Goal: Leave review/rating: Leave review/rating

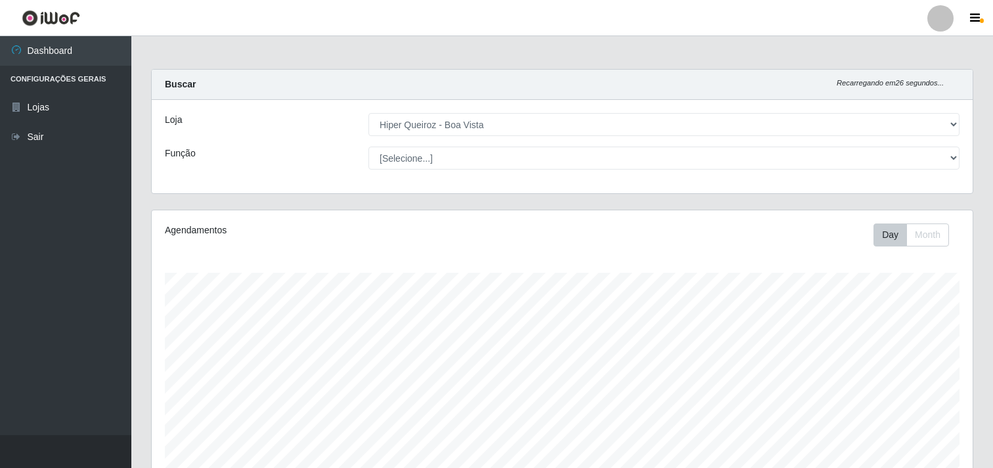
select select "514"
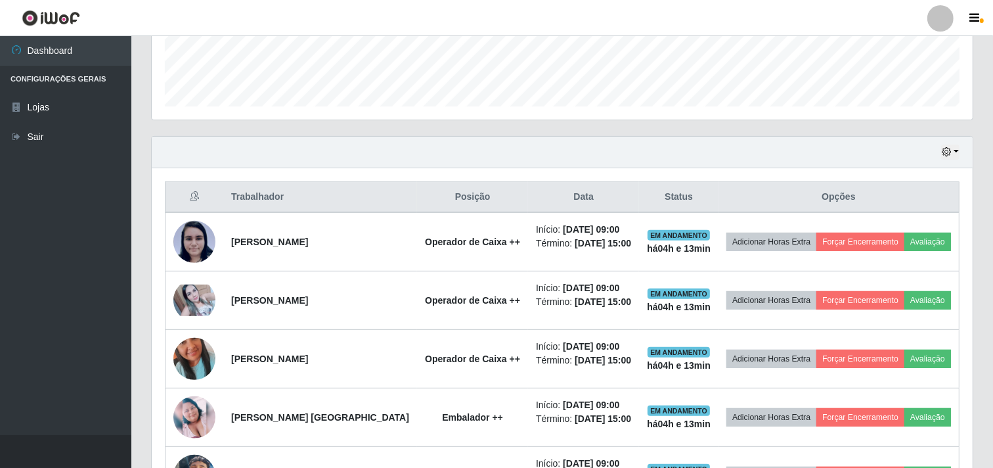
scroll to position [365, 0]
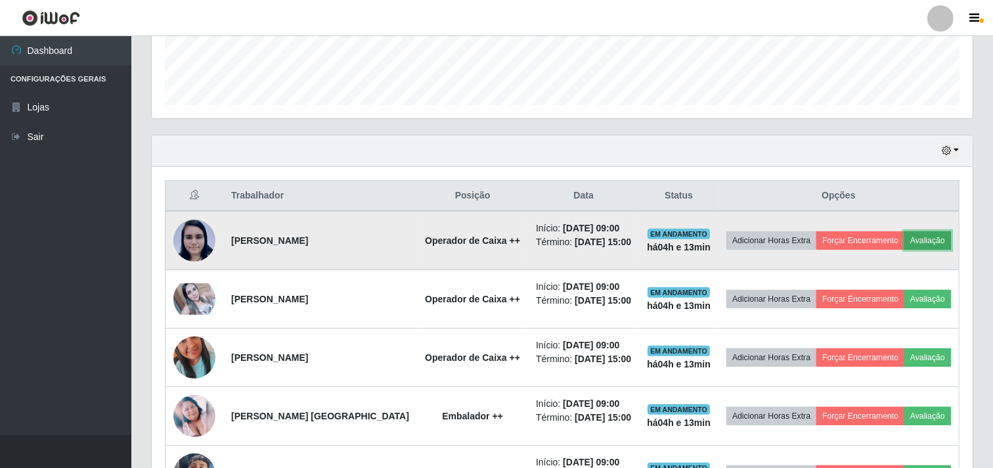
click at [904, 250] on button "Avaliação" at bounding box center [927, 240] width 47 height 18
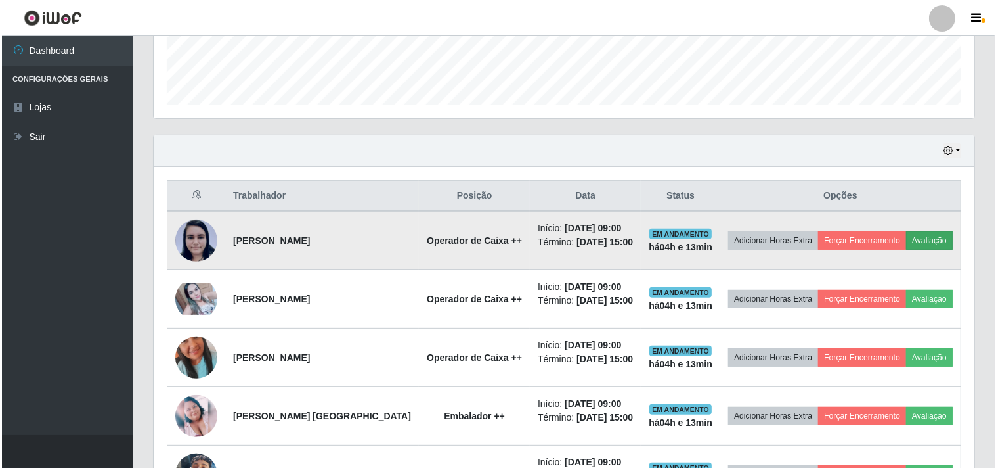
scroll to position [272, 813]
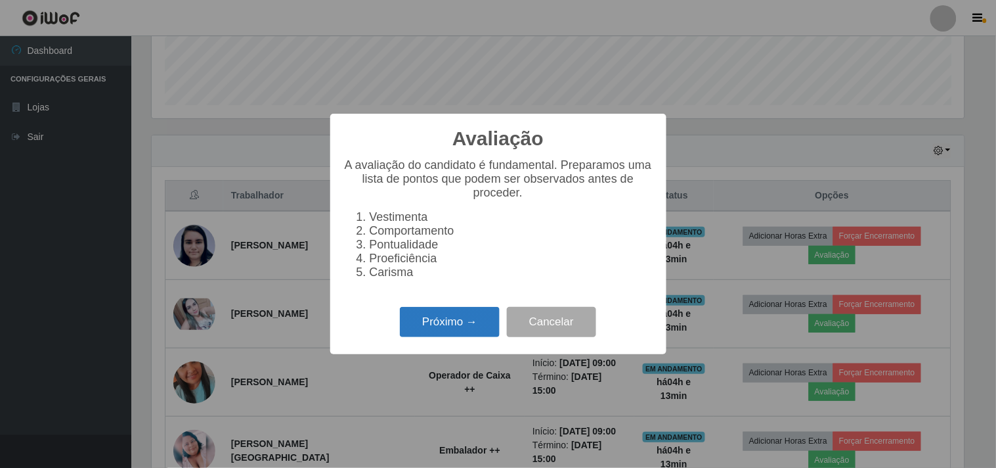
click at [425, 326] on button "Próximo →" at bounding box center [450, 322] width 100 height 31
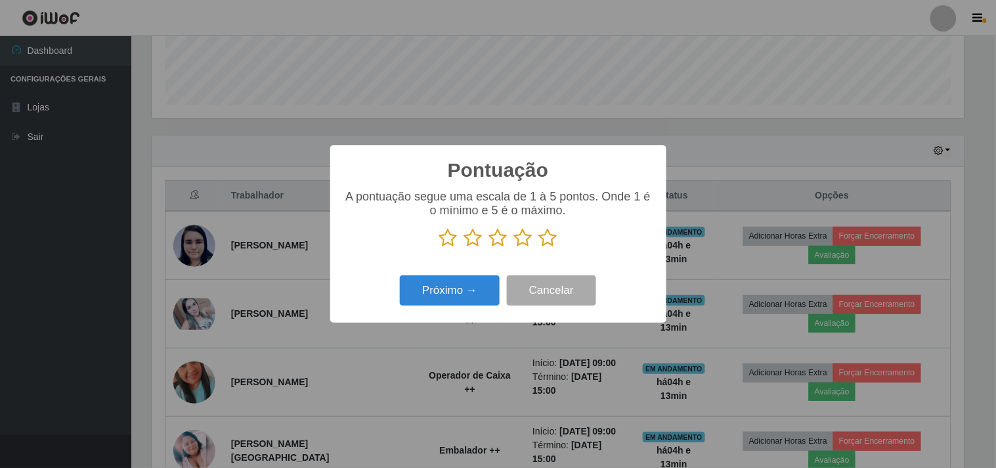
scroll to position [656564, 656023]
click at [554, 238] on icon at bounding box center [548, 238] width 18 height 20
click at [539, 248] on input "radio" at bounding box center [539, 248] width 0 height 0
drag, startPoint x: 483, startPoint y: 275, endPoint x: 475, endPoint y: 280, distance: 10.4
click at [483, 277] on div "Próximo → Cancelar" at bounding box center [499, 289] width 310 height 37
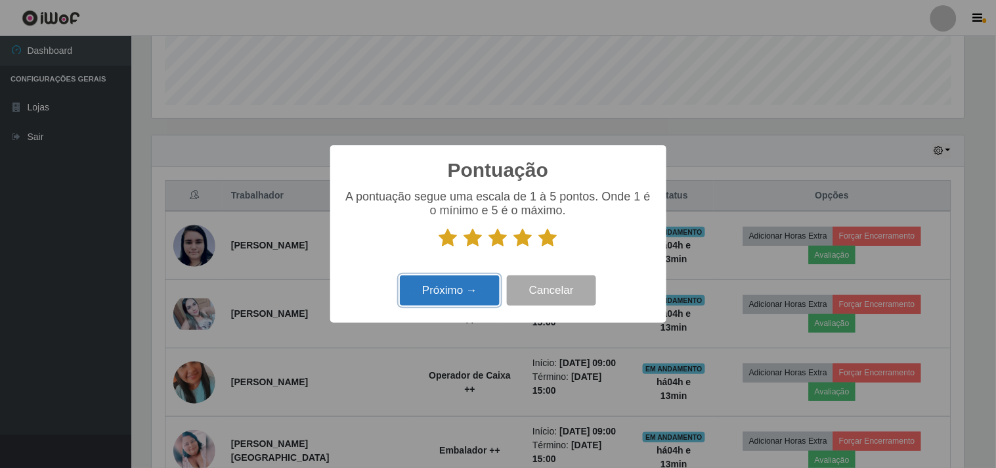
click at [474, 283] on button "Próximo →" at bounding box center [450, 290] width 100 height 31
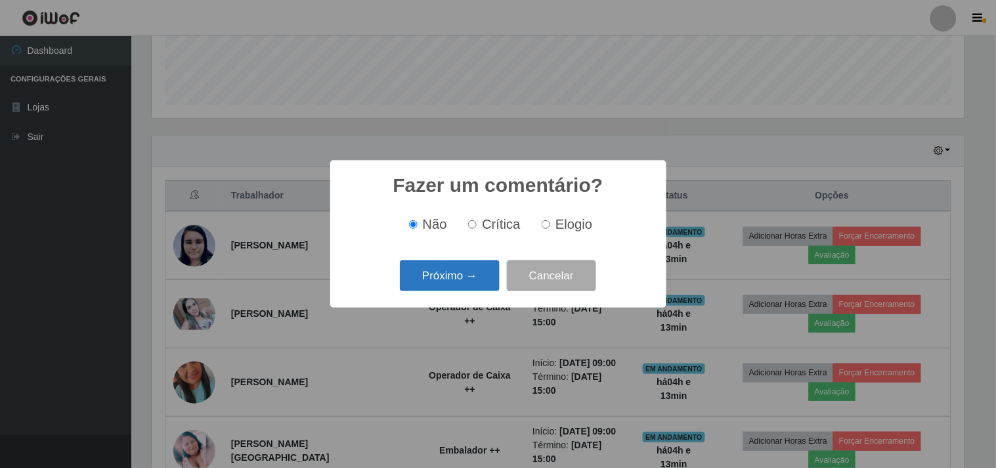
click at [468, 283] on button "Próximo →" at bounding box center [450, 275] width 100 height 31
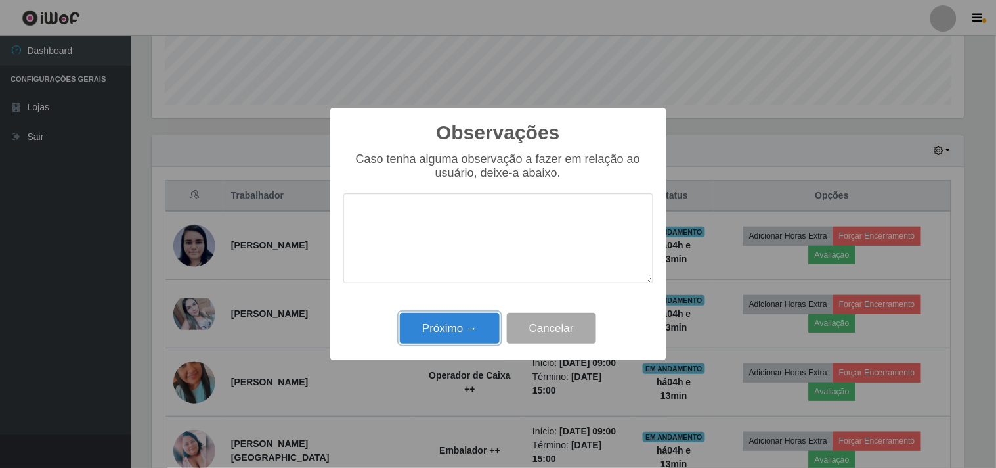
drag, startPoint x: 453, startPoint y: 318, endPoint x: 449, endPoint y: 312, distance: 7.5
click at [455, 318] on button "Próximo →" at bounding box center [450, 328] width 100 height 31
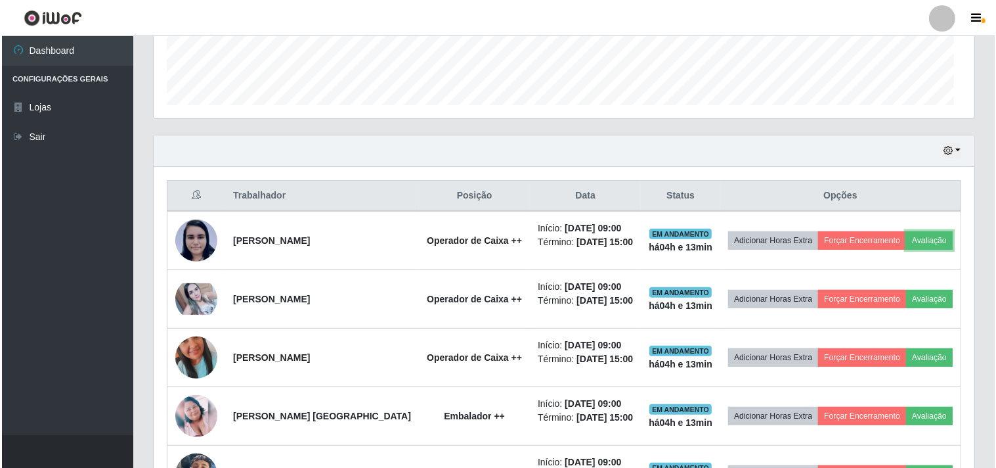
scroll to position [272, 821]
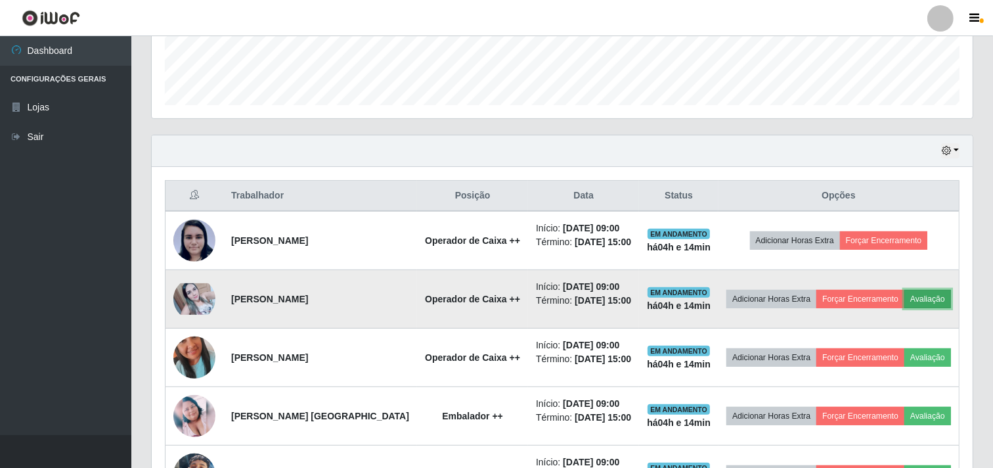
click at [904, 308] on button "Avaliação" at bounding box center [927, 299] width 47 height 18
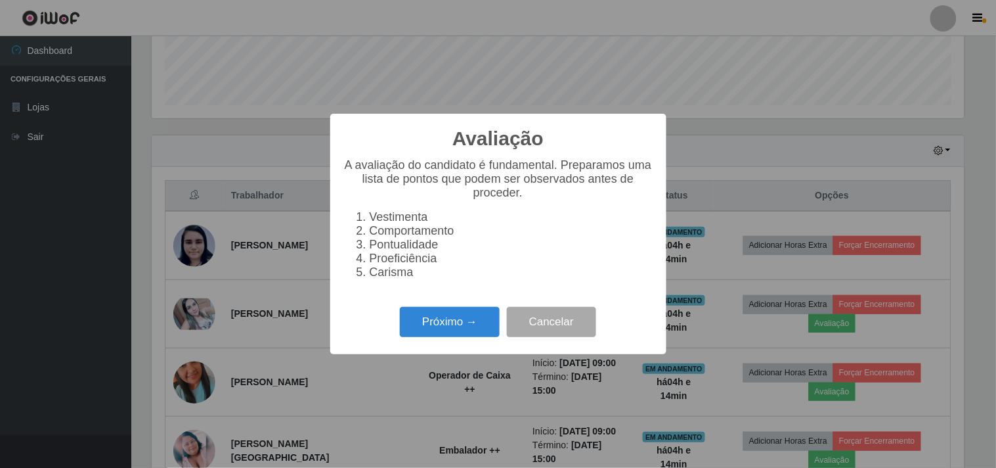
scroll to position [272, 813]
click at [434, 317] on button "Próximo →" at bounding box center [450, 322] width 100 height 31
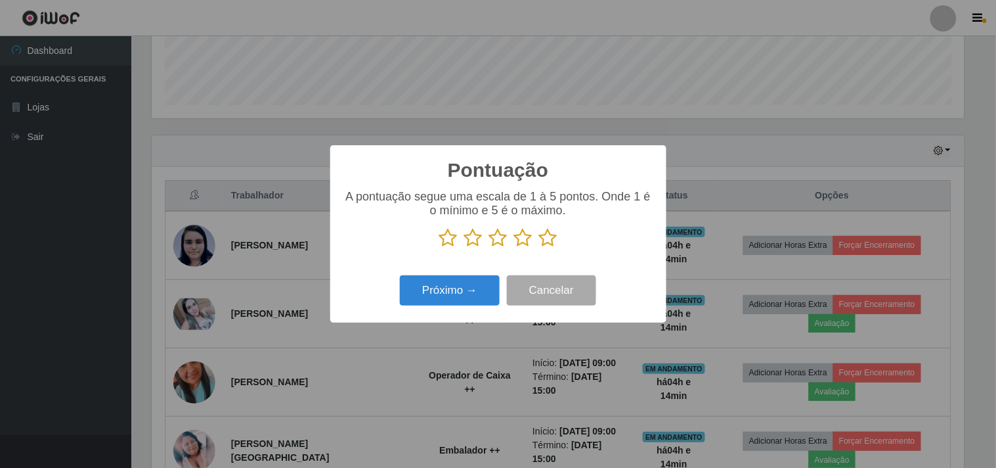
scroll to position [656564, 656023]
click at [548, 238] on icon at bounding box center [548, 238] width 18 height 20
click at [539, 248] on input "radio" at bounding box center [539, 248] width 0 height 0
click at [453, 291] on button "Próximo →" at bounding box center [450, 290] width 100 height 31
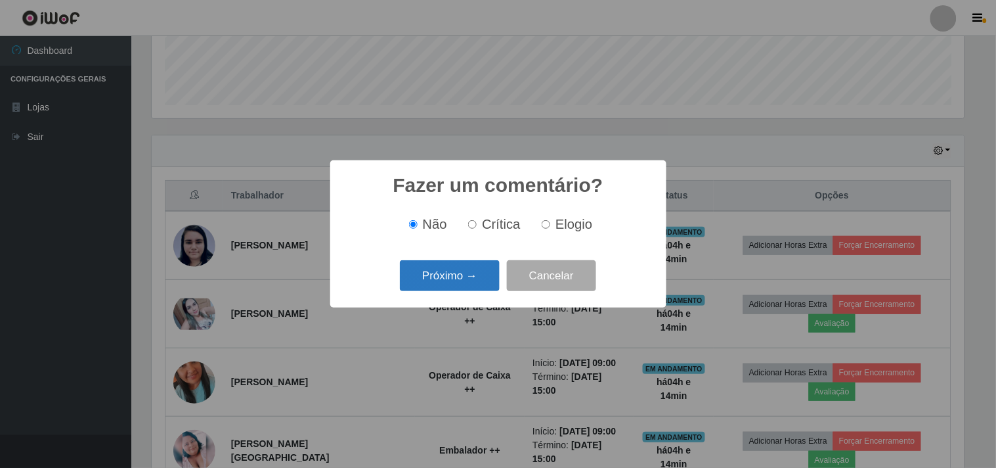
click at [461, 286] on button "Próximo →" at bounding box center [450, 275] width 100 height 31
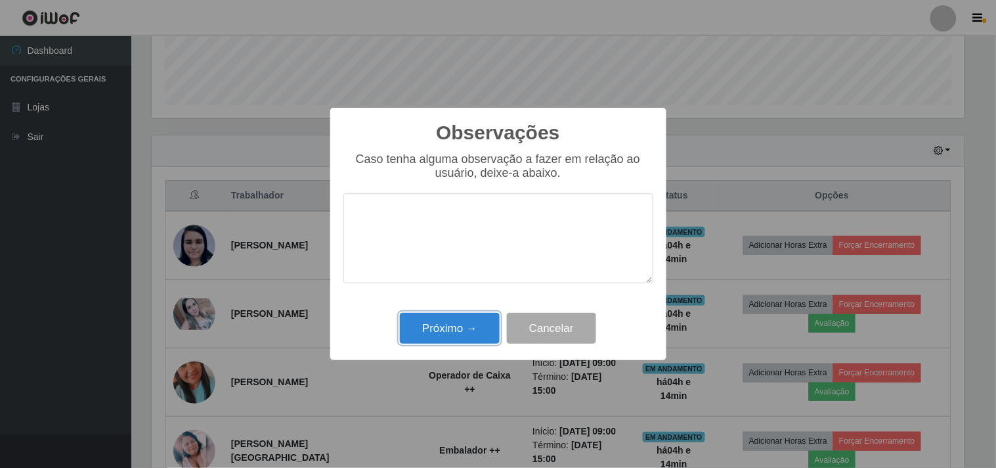
click at [449, 339] on button "Próximo →" at bounding box center [450, 328] width 100 height 31
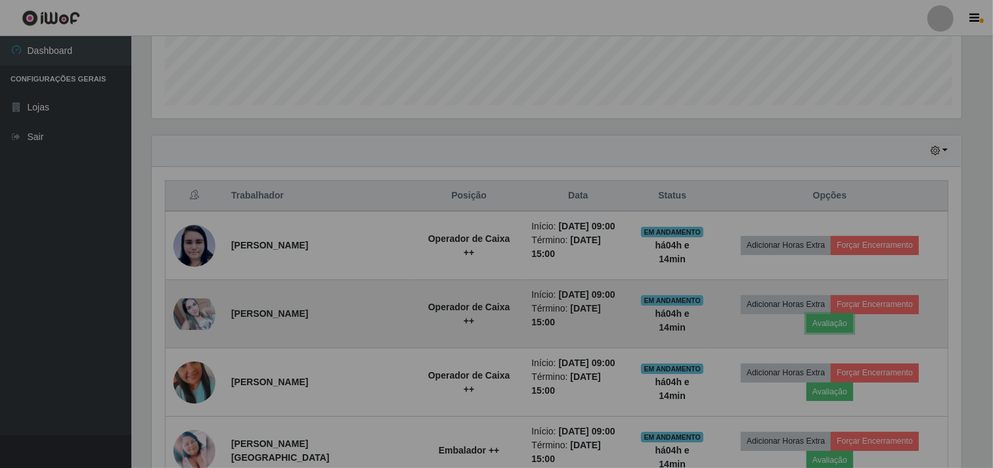
scroll to position [272, 821]
click at [453, 328] on td "Operador de Caixa ++" at bounding box center [468, 314] width 109 height 68
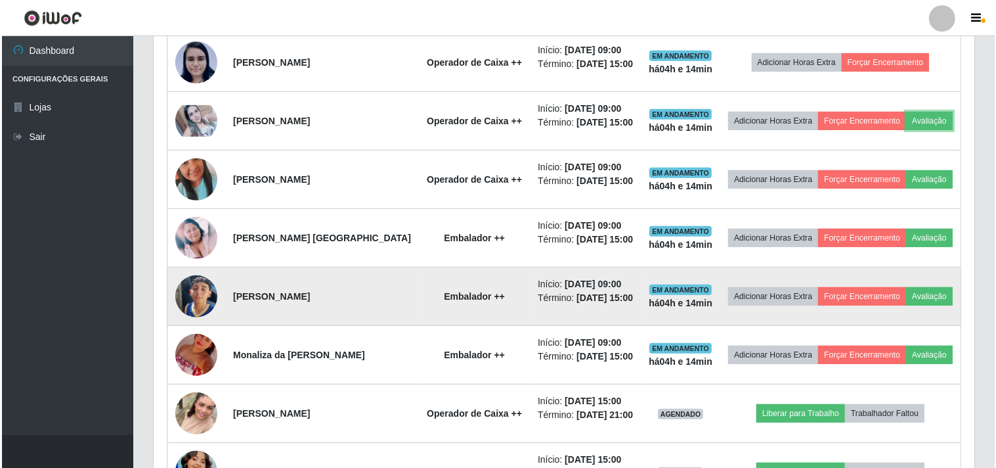
scroll to position [583, 0]
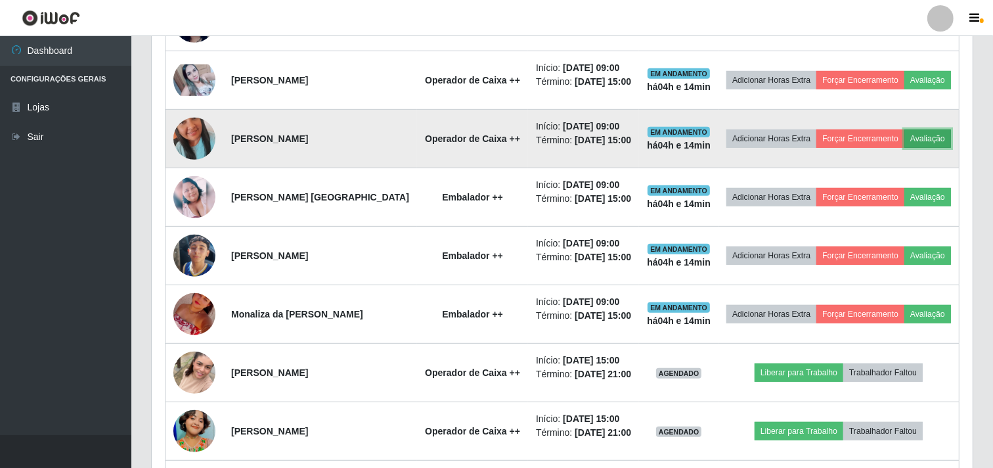
click at [904, 148] on button "Avaliação" at bounding box center [927, 138] width 47 height 18
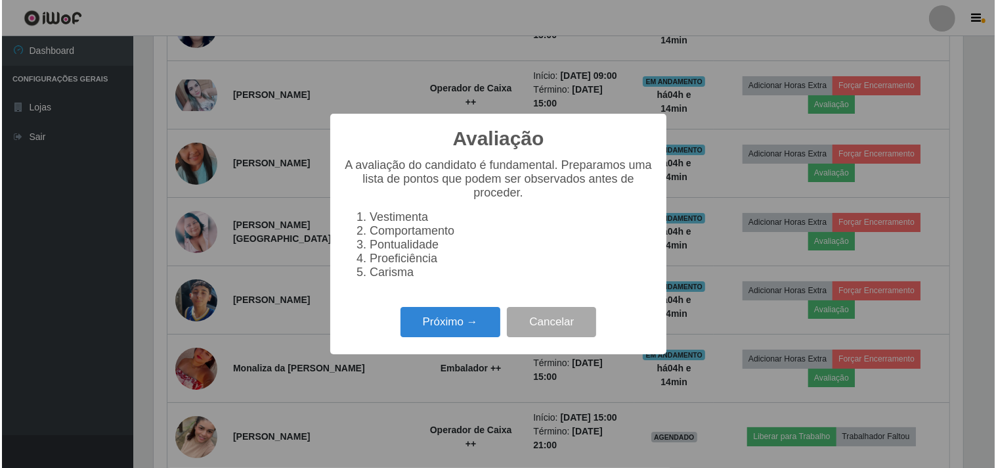
scroll to position [272, 813]
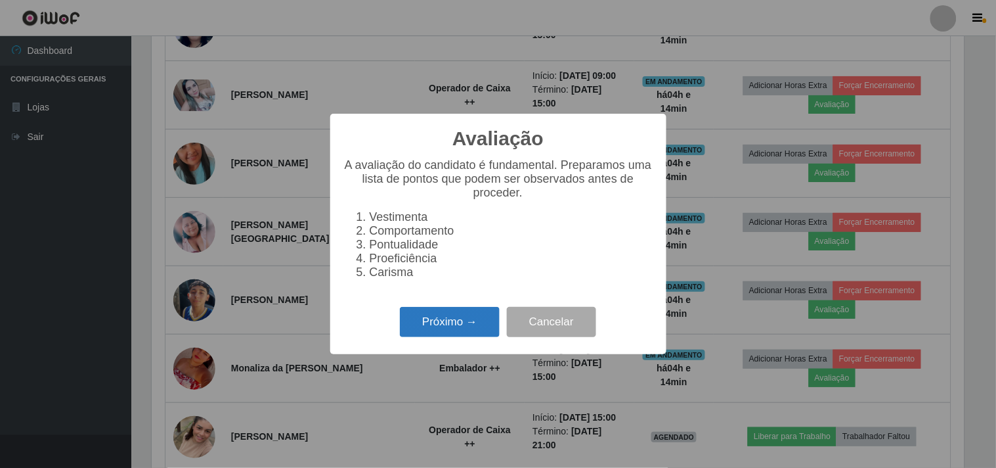
click at [455, 323] on button "Próximo →" at bounding box center [450, 322] width 100 height 31
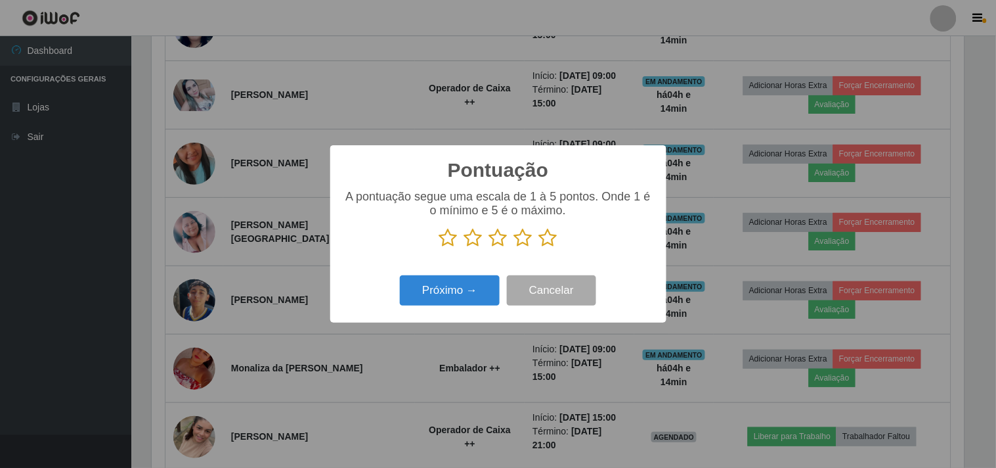
scroll to position [656564, 656023]
click at [556, 237] on p at bounding box center [499, 238] width 310 height 20
click at [548, 240] on icon at bounding box center [548, 238] width 18 height 20
click at [539, 248] on input "radio" at bounding box center [539, 248] width 0 height 0
click at [465, 292] on button "Próximo →" at bounding box center [450, 290] width 100 height 31
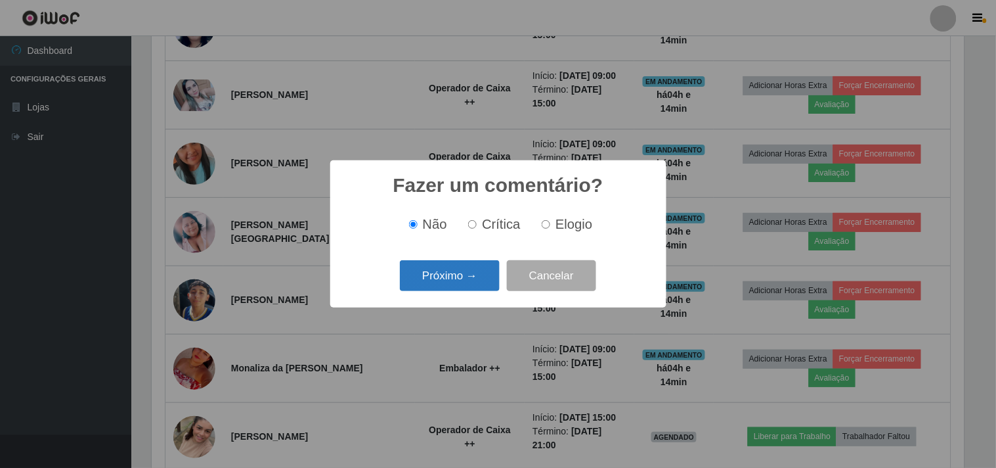
click at [449, 280] on button "Próximo →" at bounding box center [450, 275] width 100 height 31
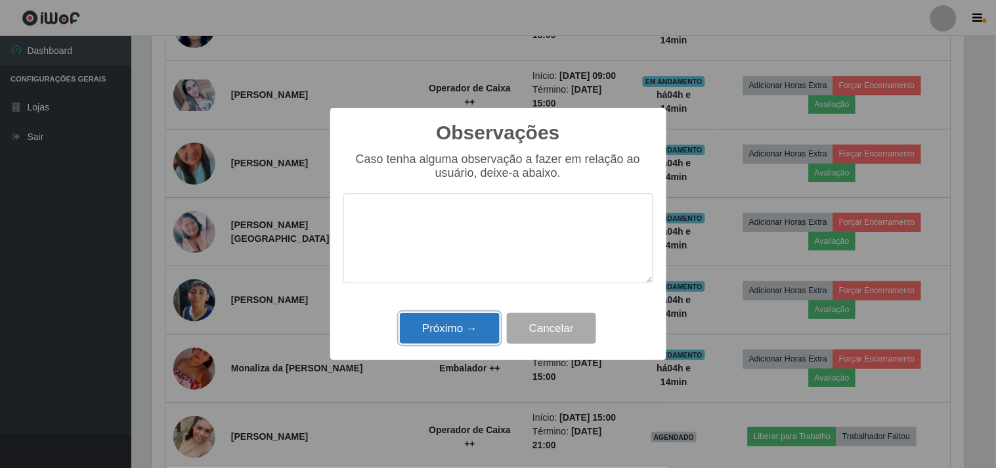
click at [443, 331] on button "Próximo →" at bounding box center [450, 328] width 100 height 31
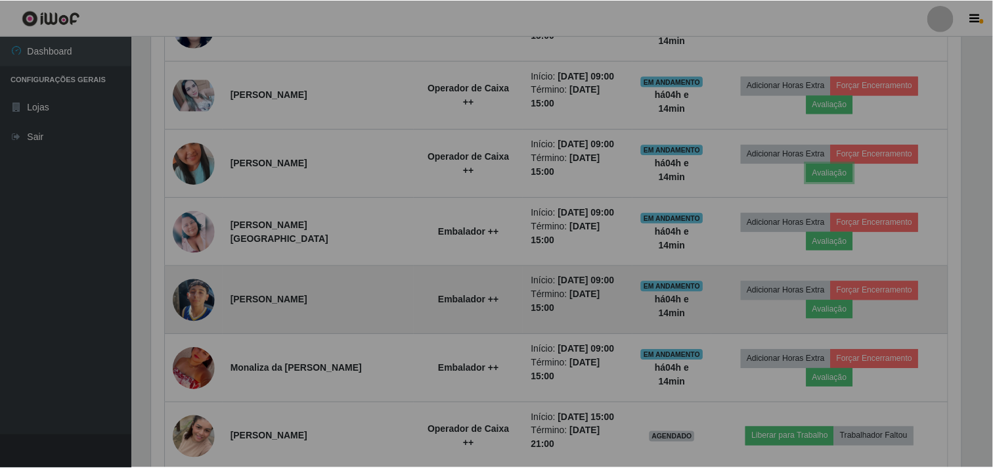
scroll to position [272, 821]
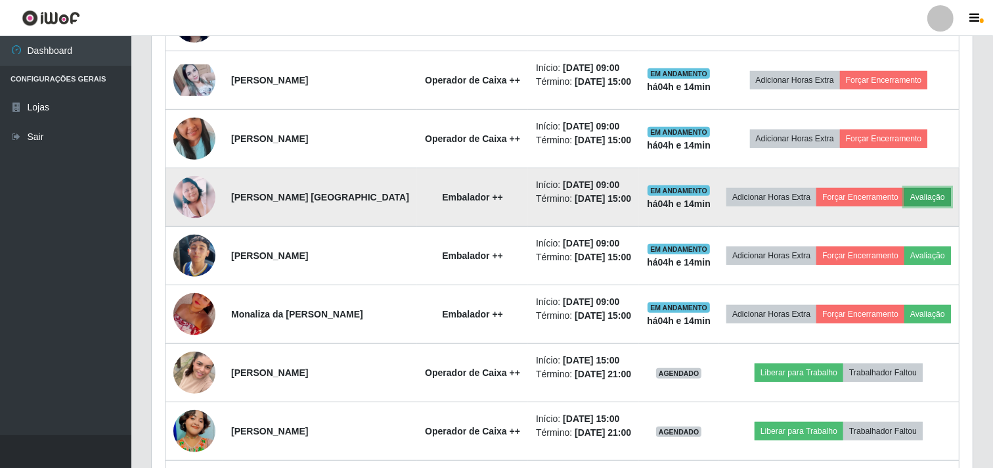
click at [904, 206] on button "Avaliação" at bounding box center [927, 197] width 47 height 18
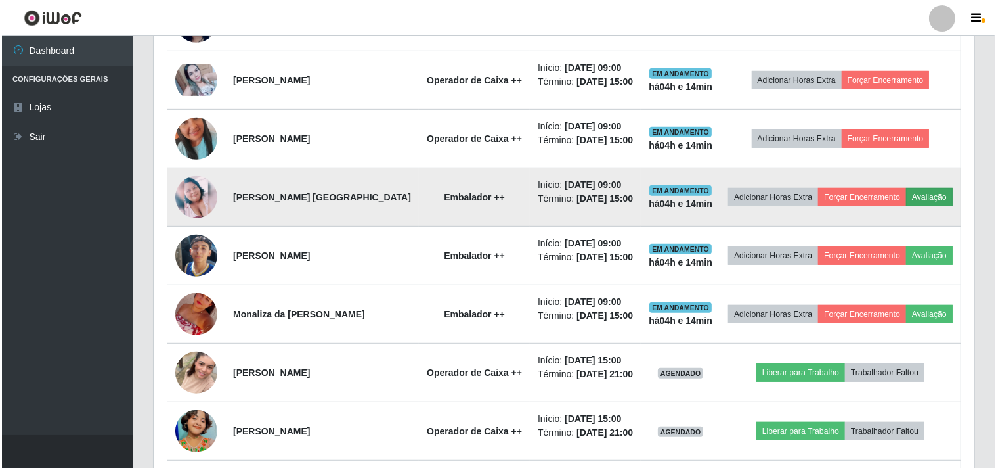
scroll to position [272, 813]
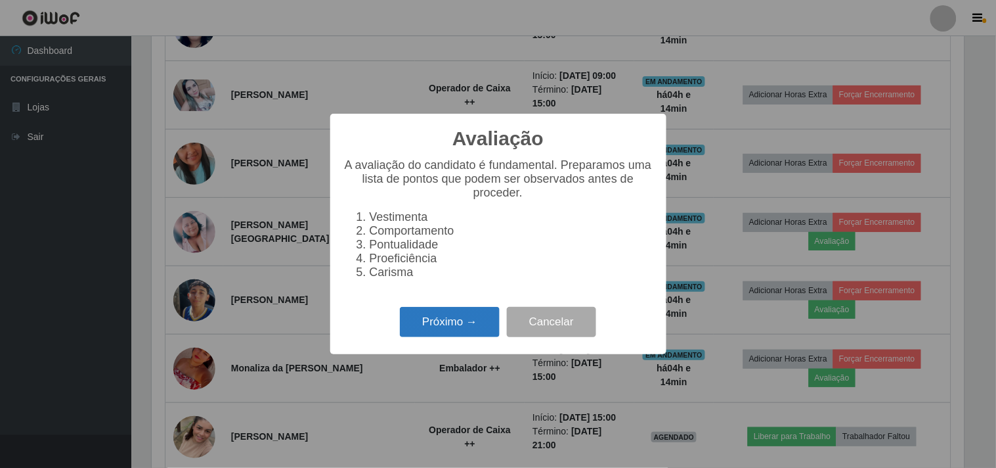
click at [468, 336] on button "Próximo →" at bounding box center [450, 322] width 100 height 31
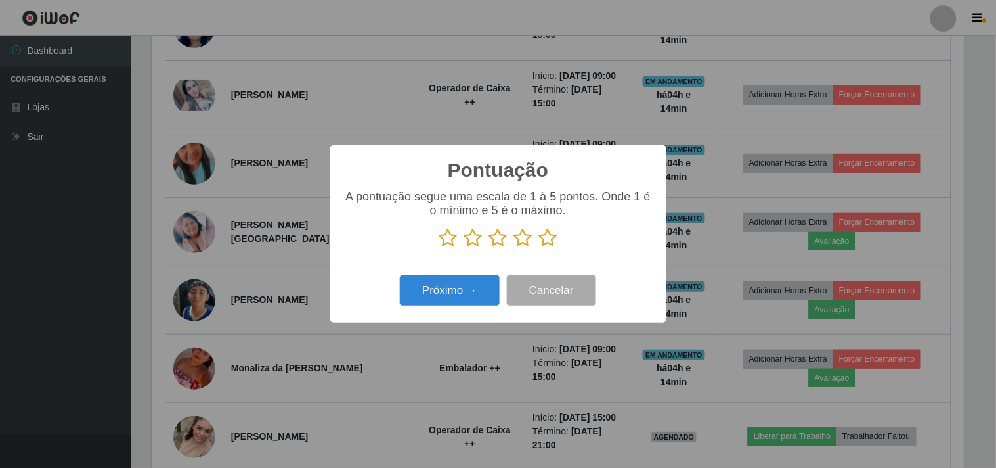
scroll to position [656564, 656023]
click at [524, 247] on icon at bounding box center [523, 238] width 18 height 20
click at [514, 248] on input "radio" at bounding box center [514, 248] width 0 height 0
click at [480, 289] on button "Próximo →" at bounding box center [450, 290] width 100 height 31
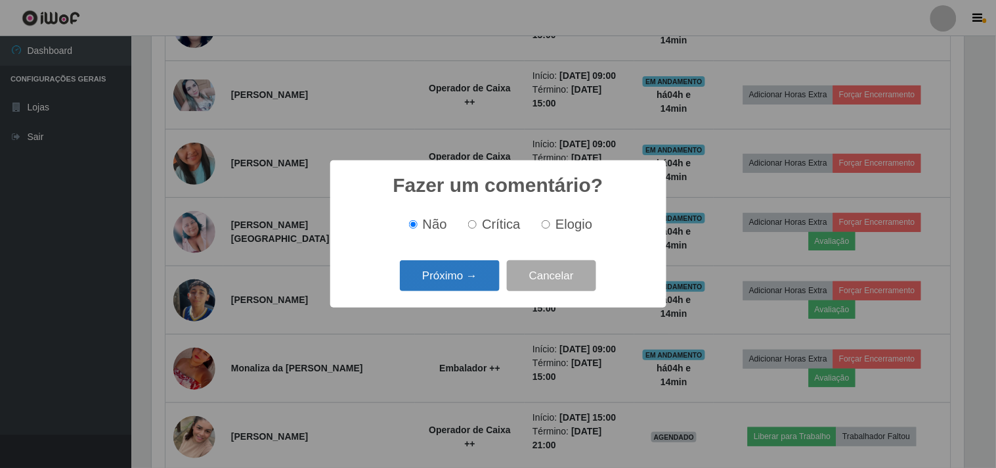
click at [479, 281] on button "Próximo →" at bounding box center [450, 275] width 100 height 31
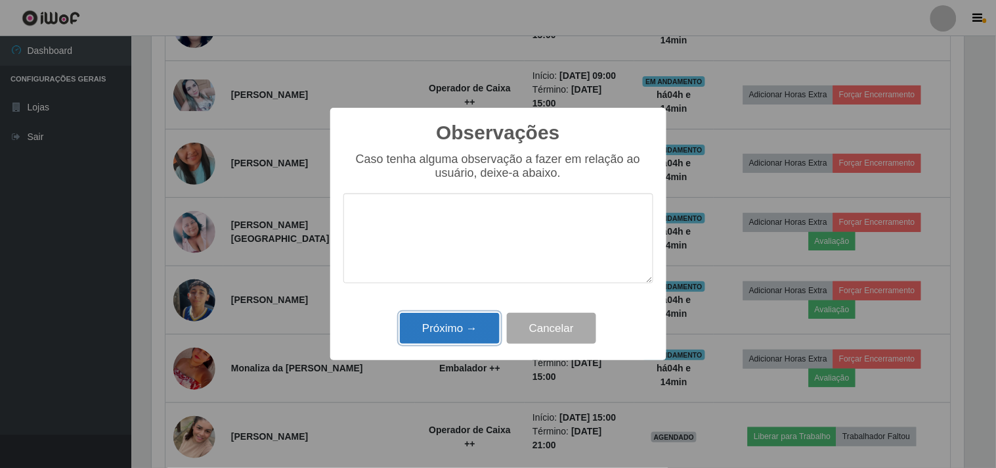
click at [462, 324] on button "Próximo →" at bounding box center [450, 328] width 100 height 31
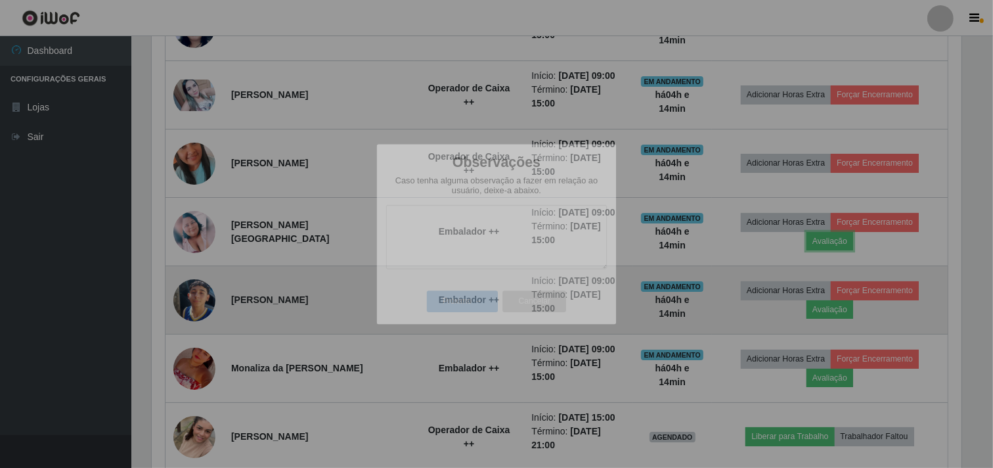
scroll to position [272, 821]
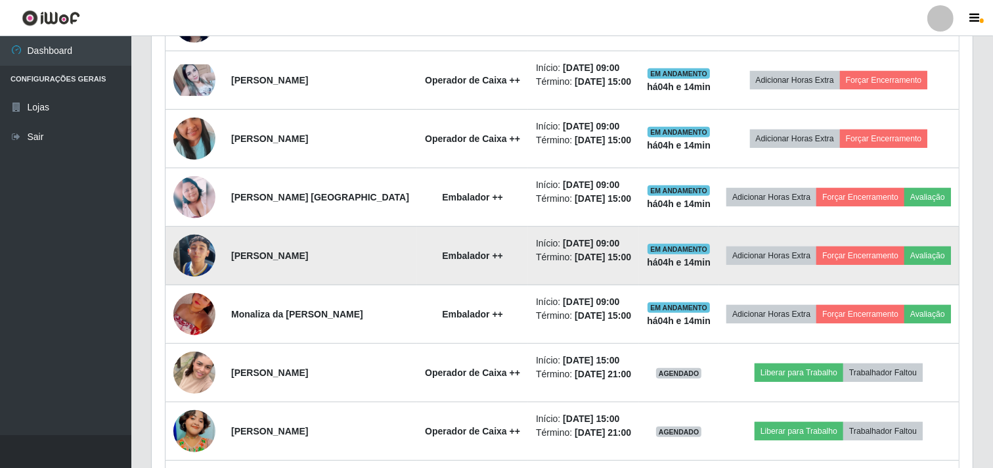
click at [199, 293] on img at bounding box center [194, 255] width 42 height 75
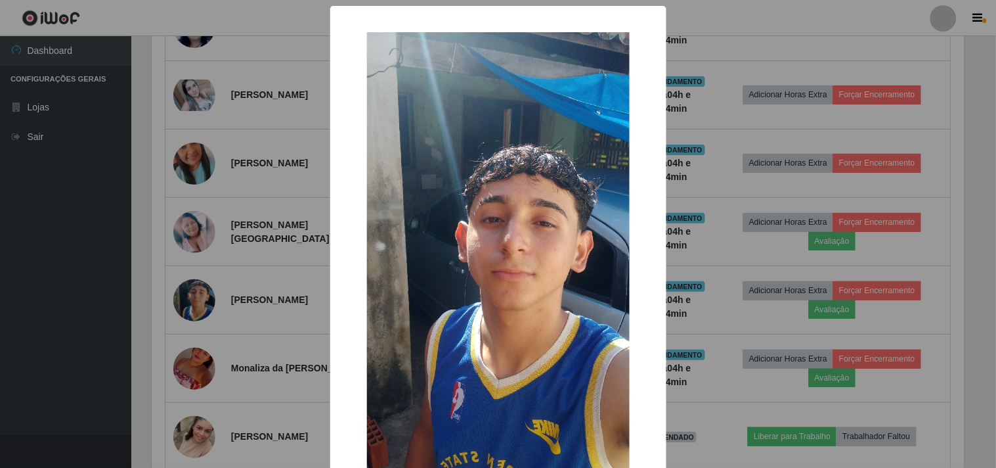
click at [200, 298] on div "× OK Cancel" at bounding box center [498, 234] width 996 height 468
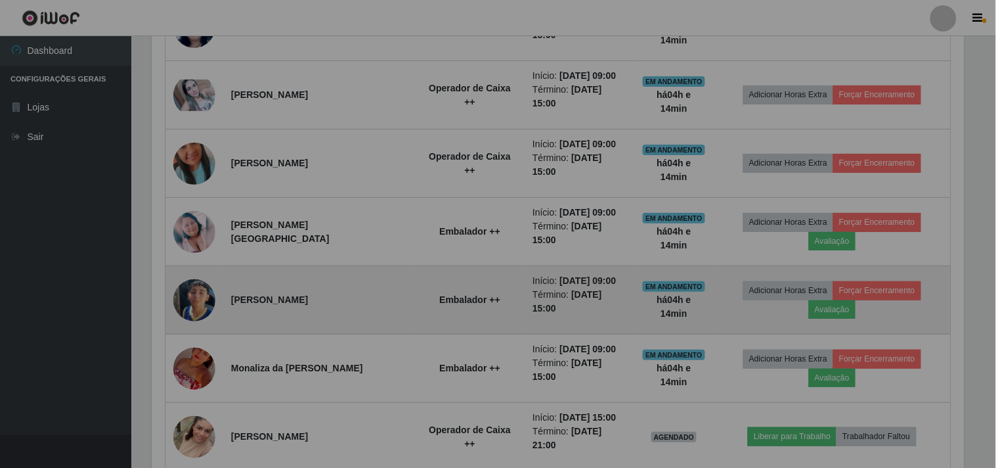
scroll to position [272, 821]
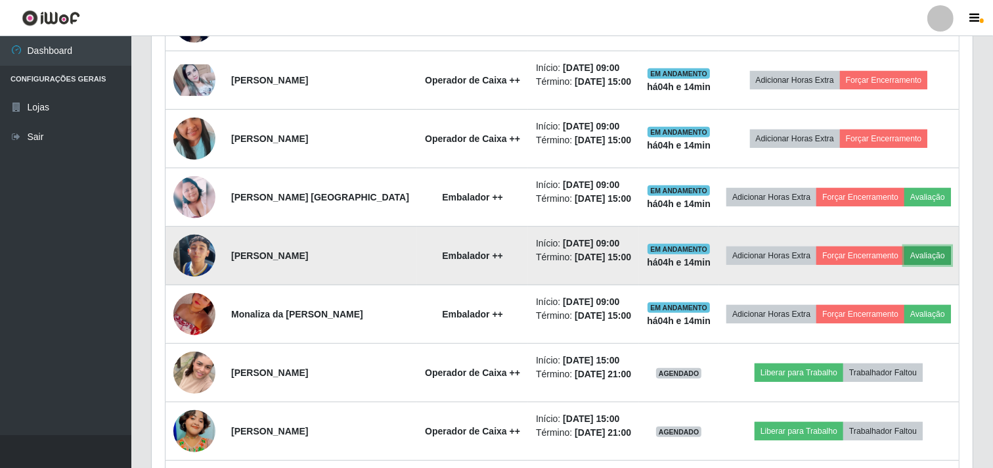
click at [904, 265] on button "Avaliação" at bounding box center [927, 255] width 47 height 18
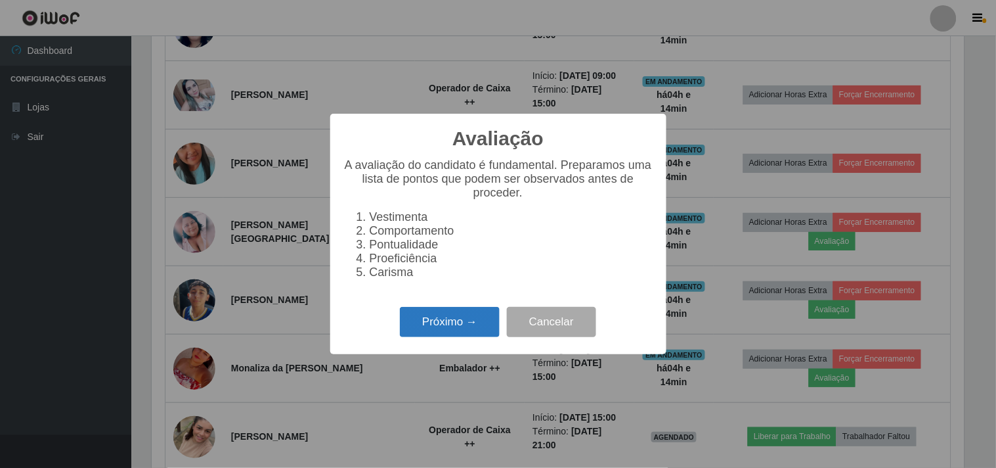
click at [457, 323] on button "Próximo →" at bounding box center [450, 322] width 100 height 31
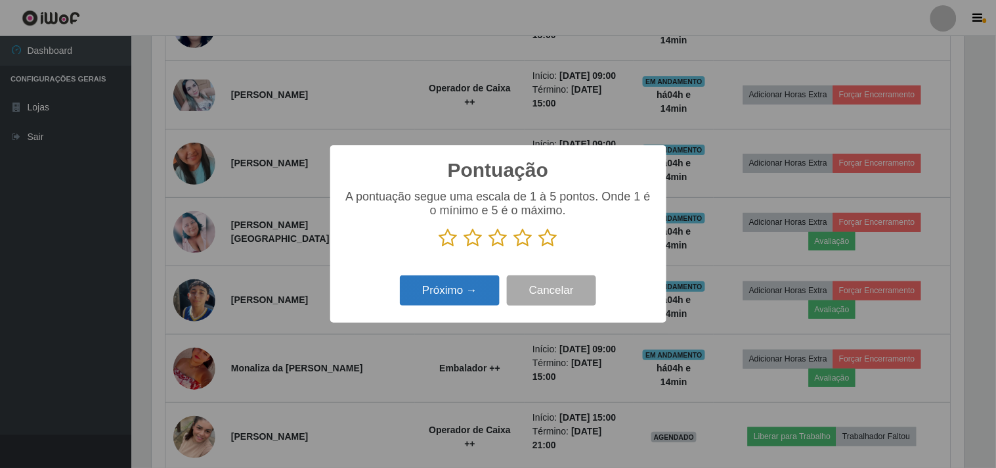
scroll to position [656564, 656023]
click at [550, 233] on icon at bounding box center [548, 238] width 18 height 20
click at [539, 248] on input "radio" at bounding box center [539, 248] width 0 height 0
click at [460, 287] on button "Próximo →" at bounding box center [450, 290] width 100 height 31
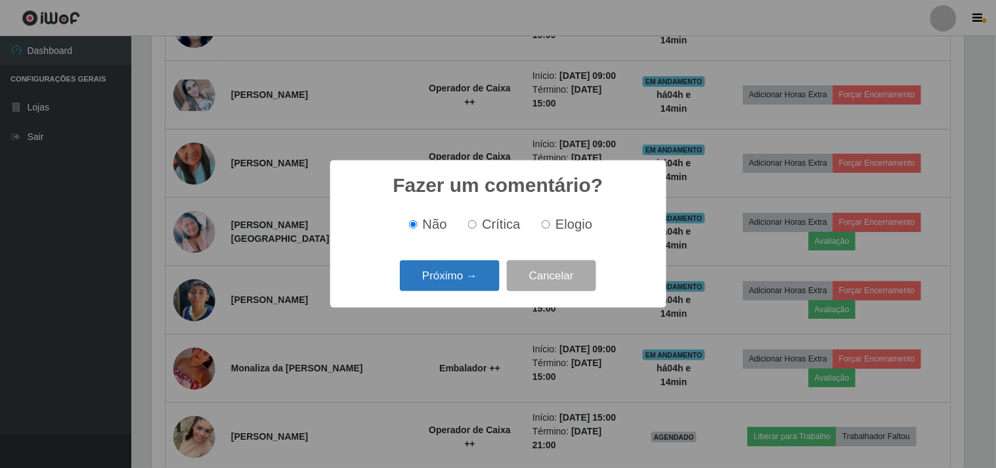
click at [473, 278] on button "Próximo →" at bounding box center [450, 275] width 100 height 31
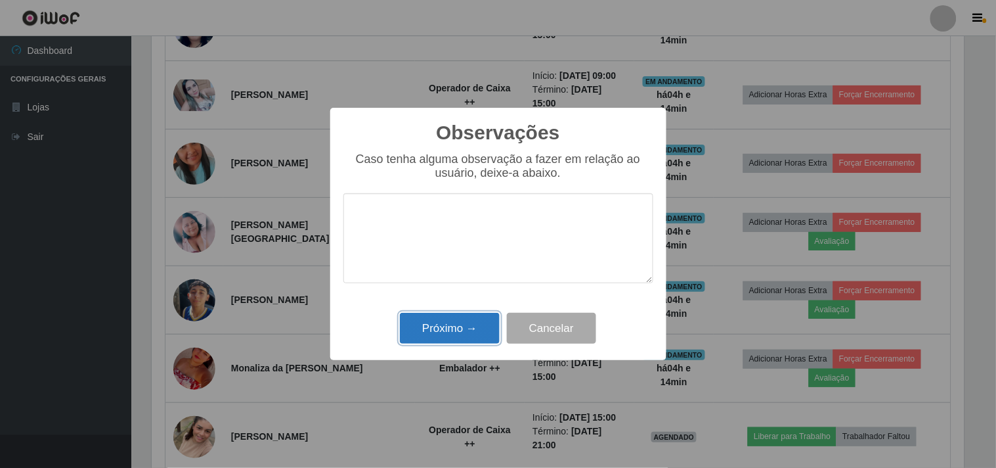
click at [470, 328] on button "Próximo →" at bounding box center [450, 328] width 100 height 31
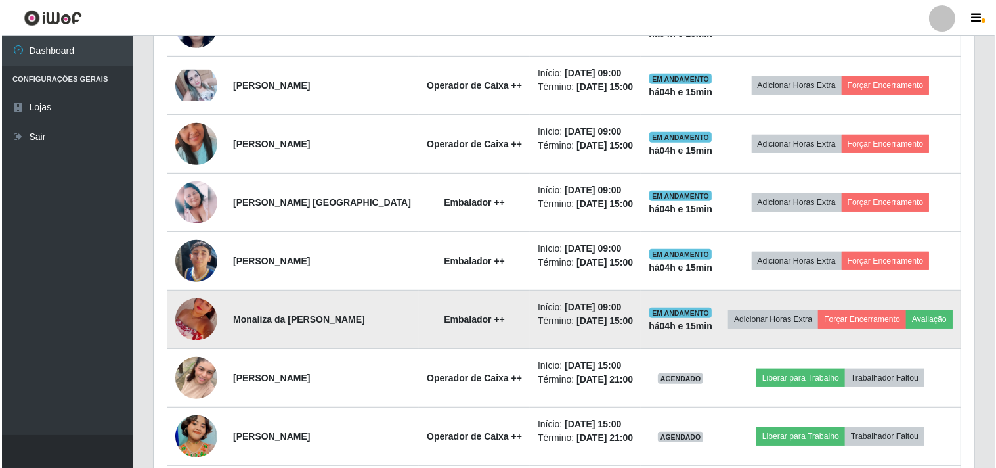
scroll to position [583, 0]
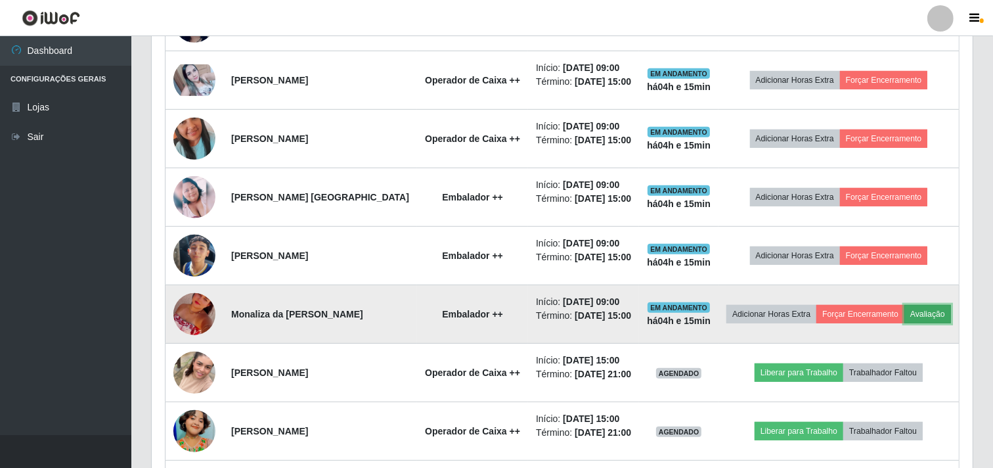
click at [904, 323] on button "Avaliação" at bounding box center [927, 314] width 47 height 18
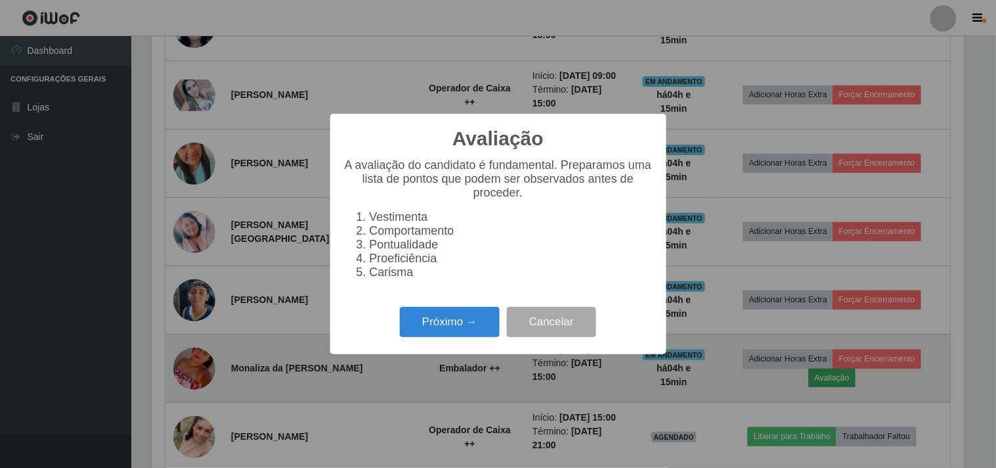
scroll to position [272, 813]
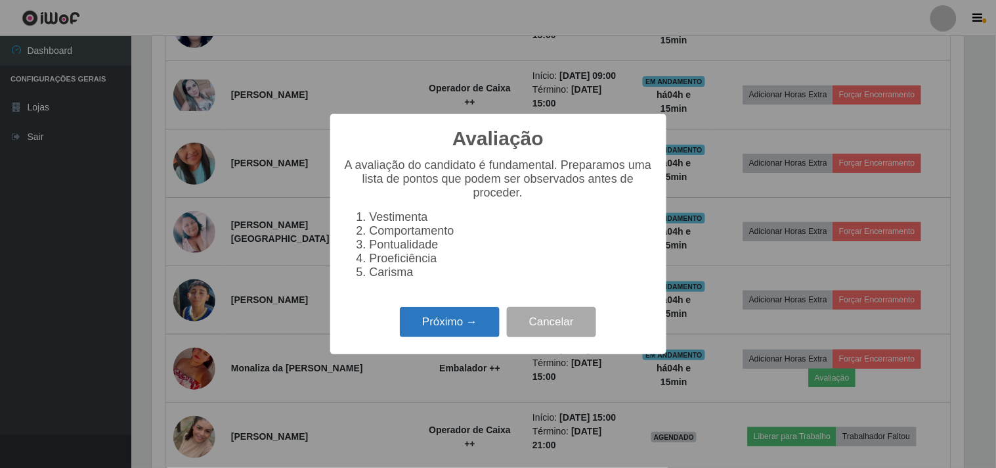
click at [477, 324] on button "Próximo →" at bounding box center [450, 322] width 100 height 31
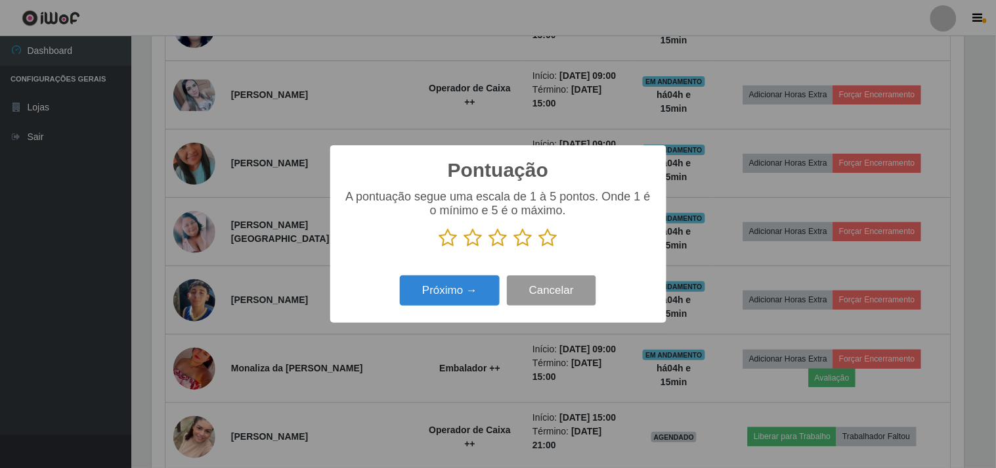
scroll to position [656564, 656023]
click at [546, 245] on icon at bounding box center [548, 238] width 18 height 20
click at [539, 248] on input "radio" at bounding box center [539, 248] width 0 height 0
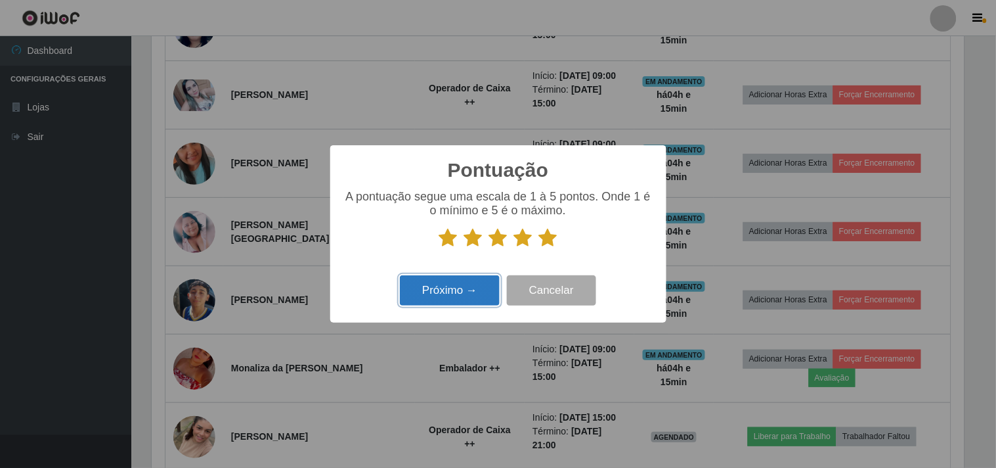
click at [435, 291] on button "Próximo →" at bounding box center [450, 290] width 100 height 31
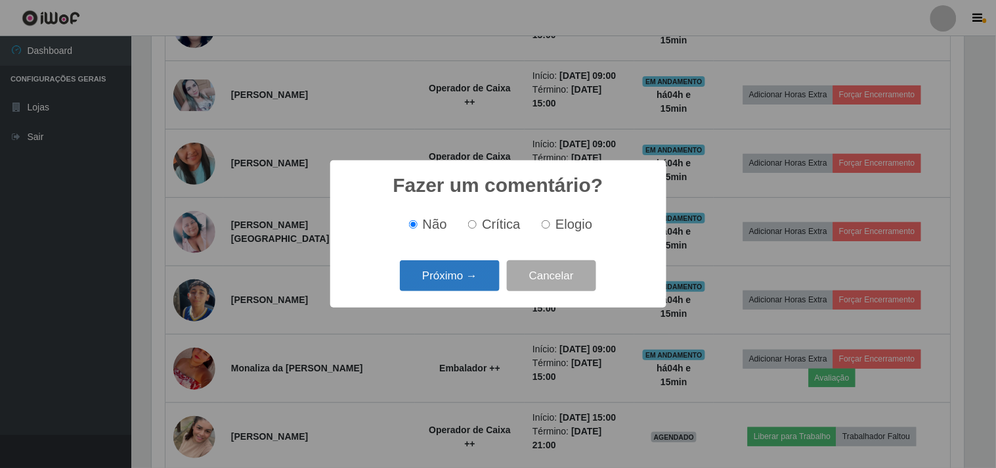
click at [463, 287] on button "Próximo →" at bounding box center [450, 275] width 100 height 31
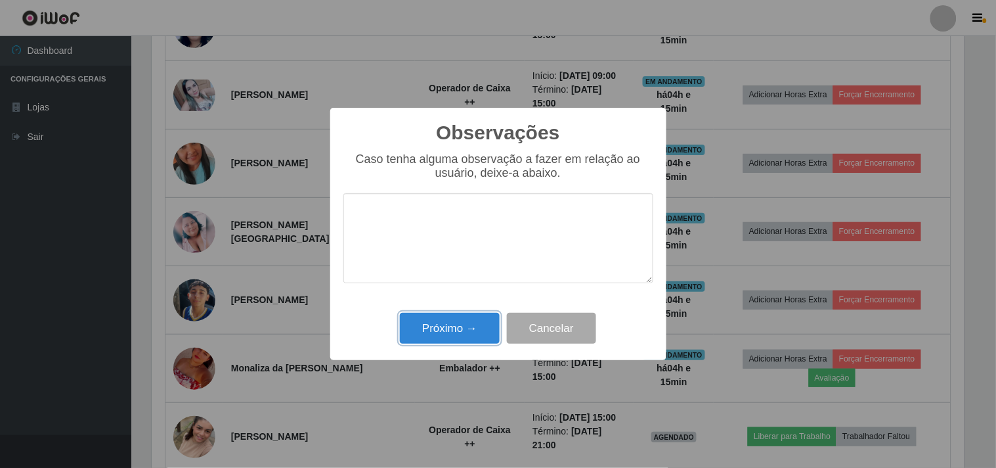
drag, startPoint x: 449, startPoint y: 315, endPoint x: 451, endPoint y: 323, distance: 7.3
click at [449, 319] on button "Próximo →" at bounding box center [450, 328] width 100 height 31
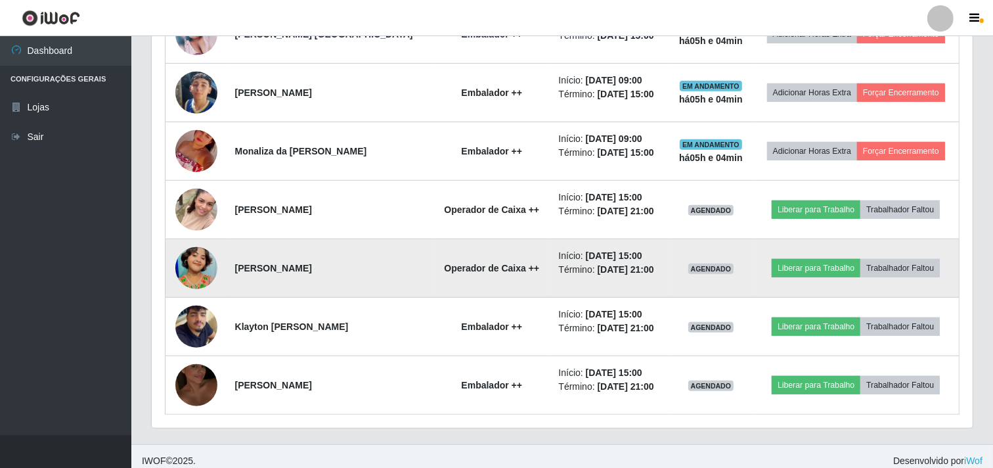
scroll to position [756, 0]
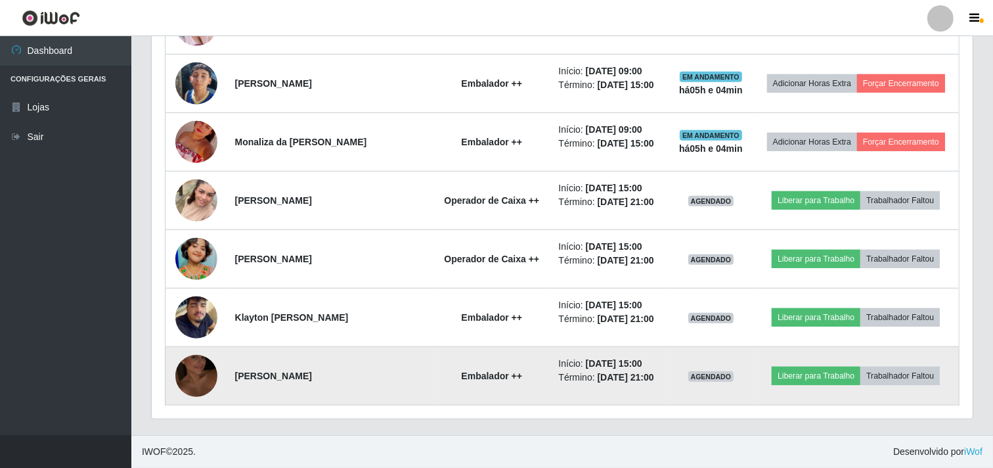
click at [197, 362] on img at bounding box center [196, 375] width 42 height 75
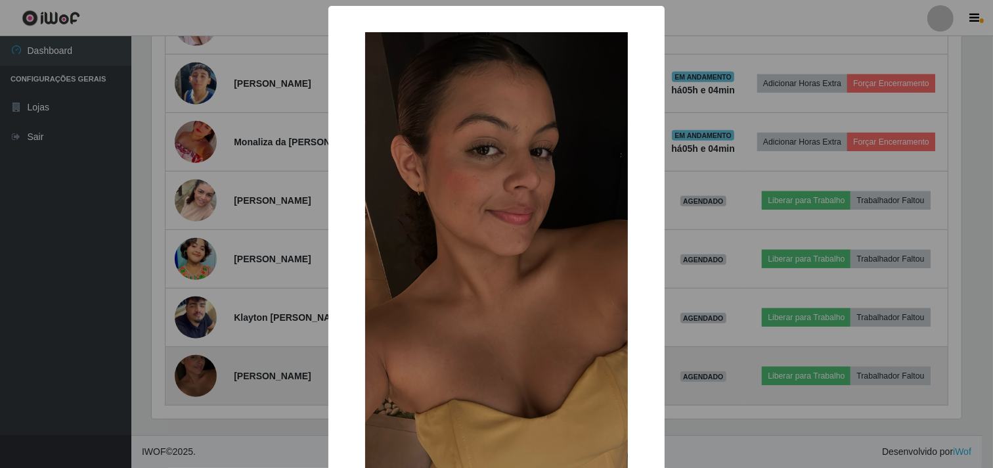
scroll to position [272, 813]
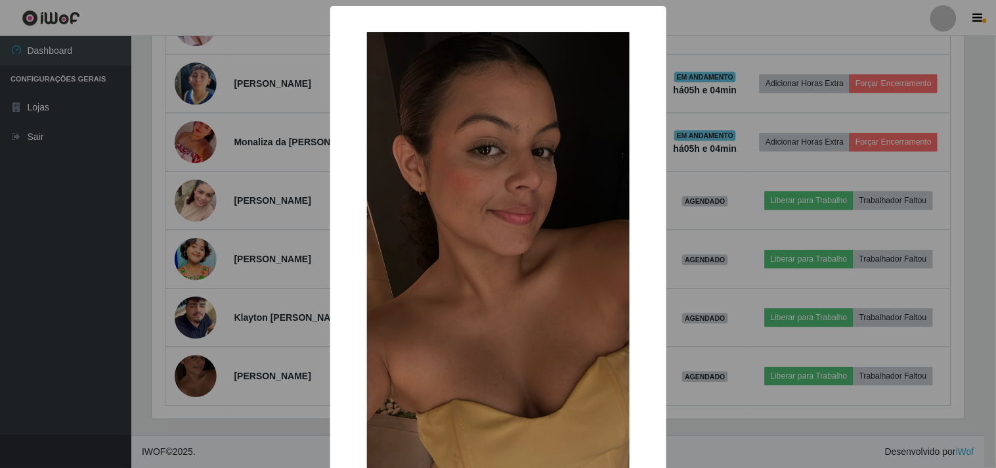
click at [183, 320] on div "× OK Cancel" at bounding box center [498, 234] width 996 height 468
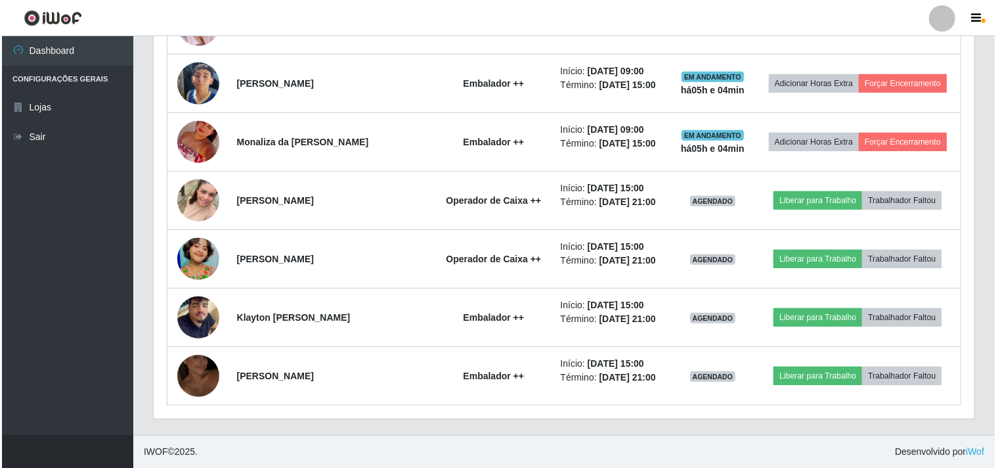
scroll to position [272, 821]
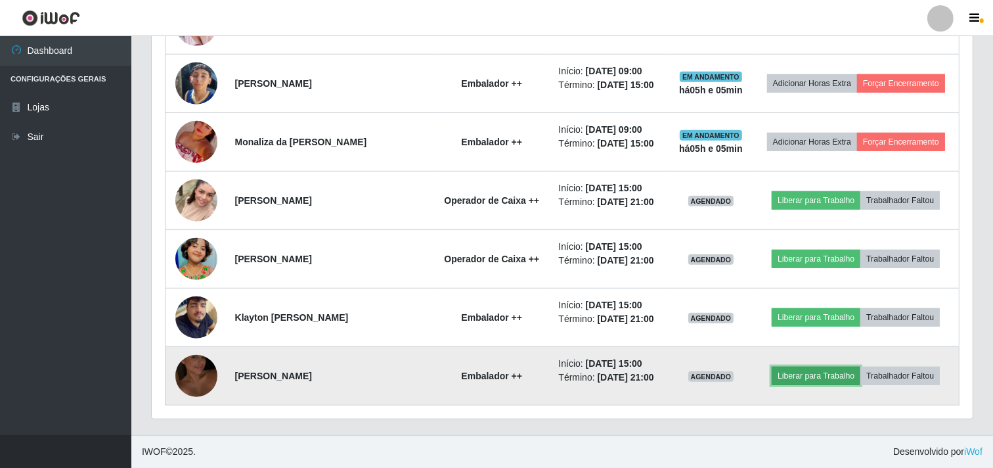
click at [815, 378] on button "Liberar para Trabalho" at bounding box center [816, 376] width 89 height 18
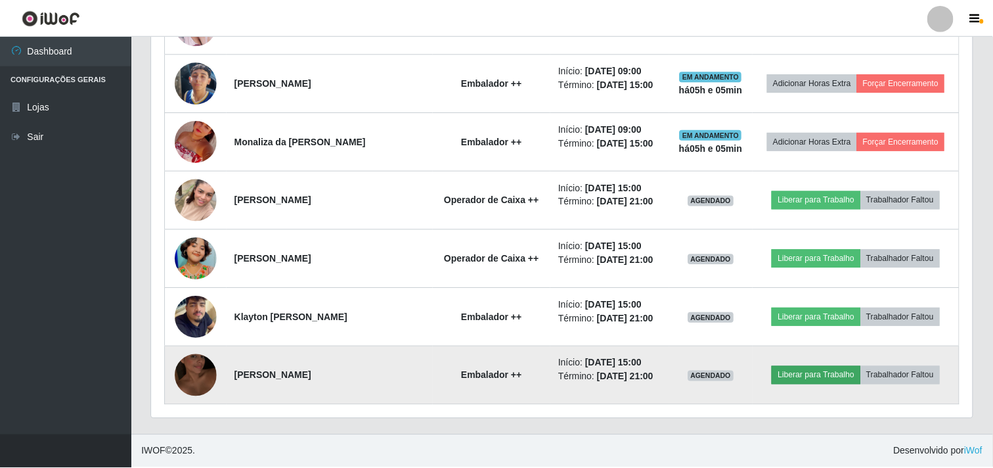
scroll to position [272, 813]
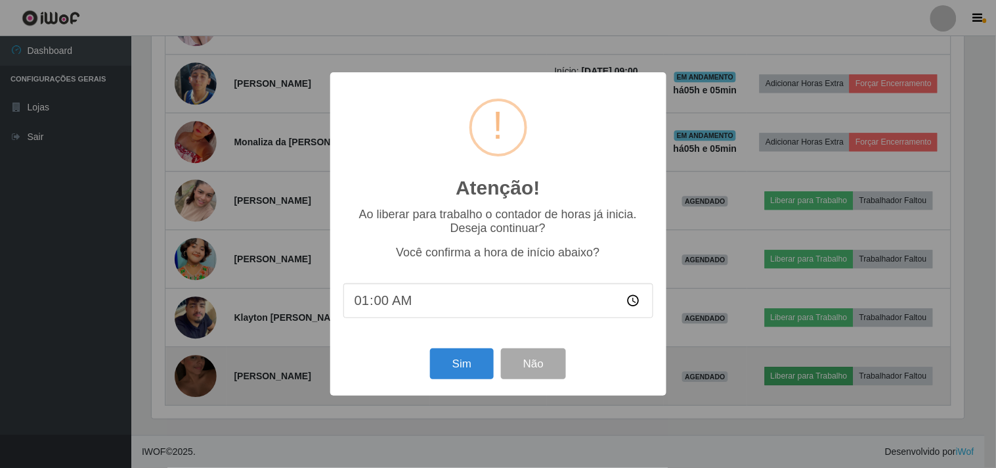
type input "14:00"
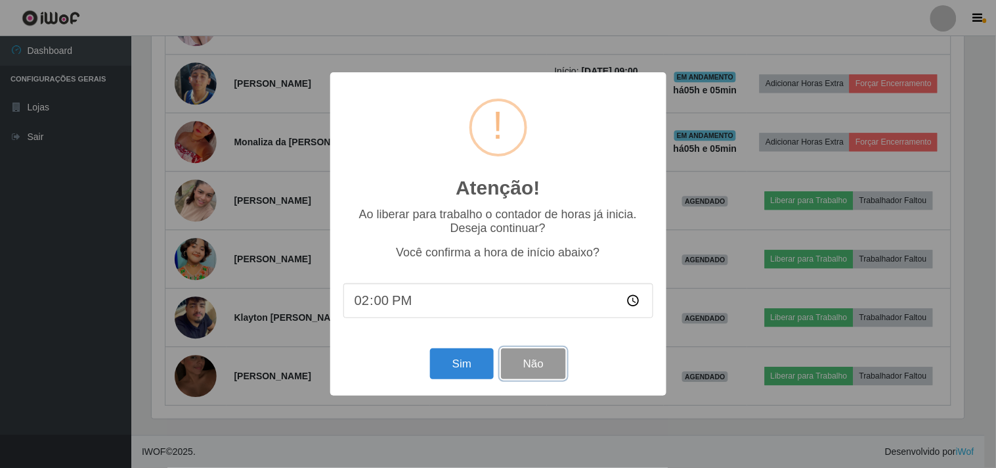
click at [548, 367] on button "Não" at bounding box center [533, 363] width 65 height 31
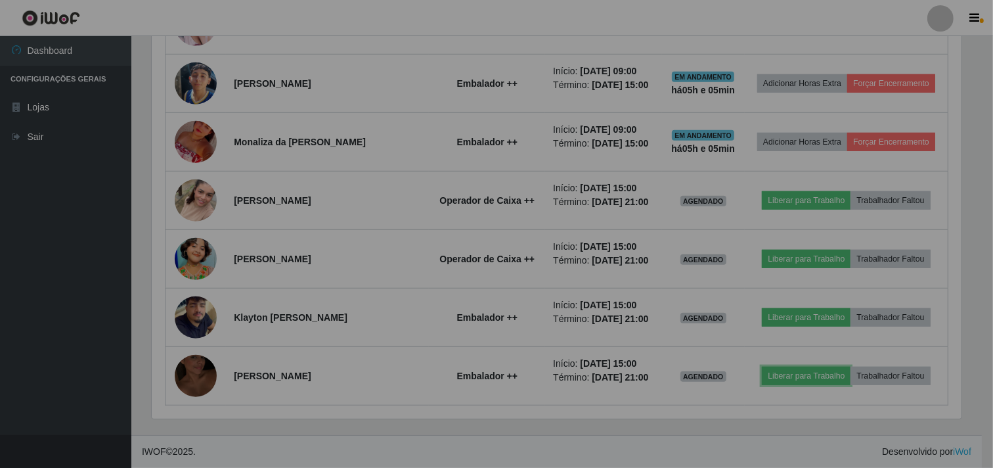
scroll to position [272, 821]
